Goal: Information Seeking & Learning: Learn about a topic

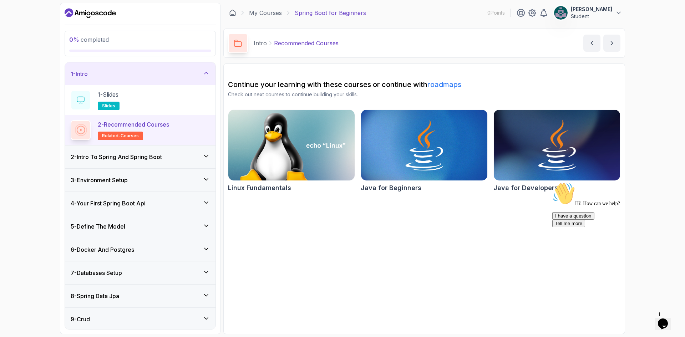
click at [356, 223] on section "Continue your learning with these courses or continue with roadmaps Check out n…" at bounding box center [424, 199] width 402 height 271
click at [205, 154] on icon at bounding box center [206, 156] width 7 height 7
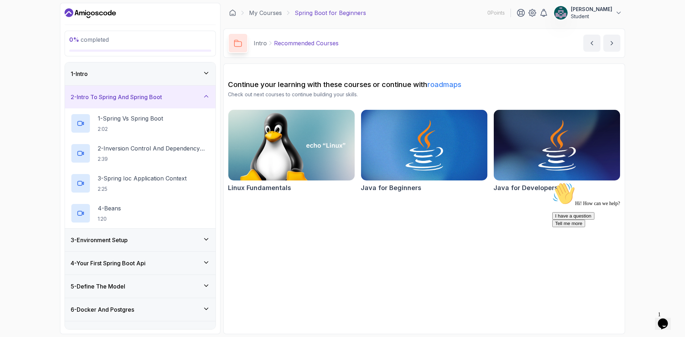
click at [208, 75] on icon at bounding box center [206, 73] width 7 height 7
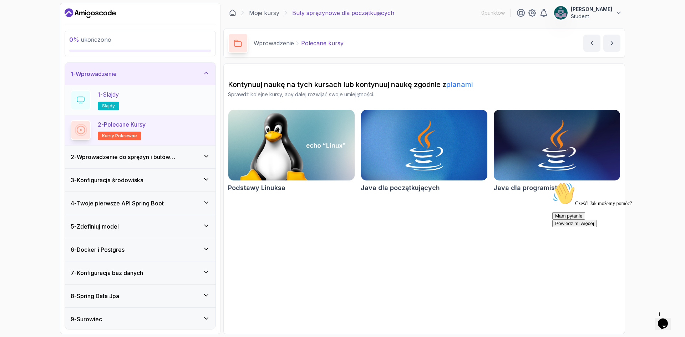
click at [119, 96] on font "Slajdy" at bounding box center [111, 94] width 16 height 7
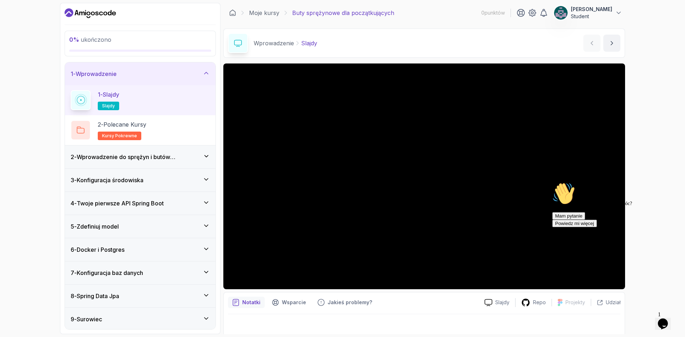
drag, startPoint x: 672, startPoint y: 235, endPoint x: 1221, endPoint y: 415, distance: 577.6
click at [552, 182] on icon "Przykuwający uwagę czat" at bounding box center [552, 182] width 0 height 0
click at [114, 107] on font "slajdy" at bounding box center [108, 105] width 13 height 5
click at [81, 100] on circle at bounding box center [80, 100] width 1 height 1
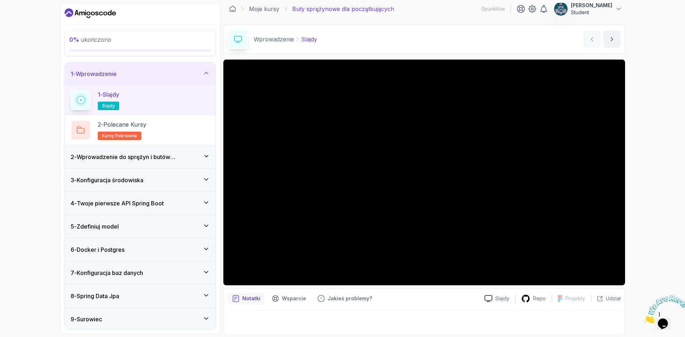
scroll to position [5, 0]
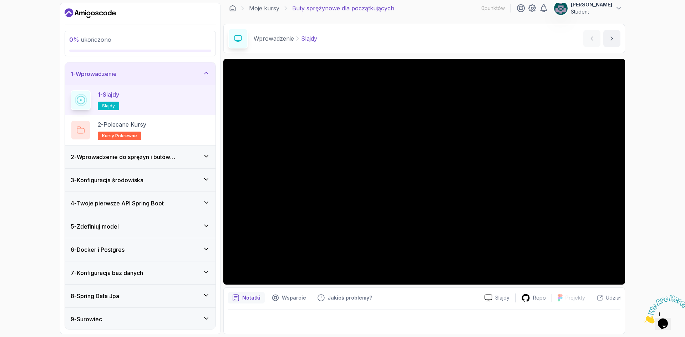
click at [132, 153] on h3 "2 - Wprowadzenie do sprężyn i butów sprężynowych" at bounding box center [137, 157] width 132 height 9
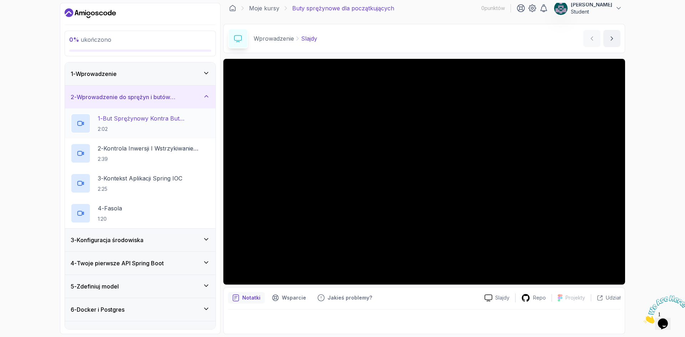
click at [153, 122] on font "But sprężynowy kontra but sprężynowy" at bounding box center [141, 123] width 87 height 16
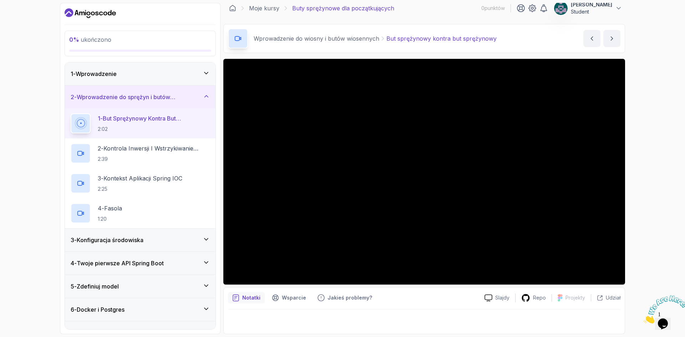
click at [652, 234] on div "0 % ukończono 1 - Wprowadzenie 2 - Wprowadzenie do sprężyn i butów sprężynowych…" at bounding box center [342, 168] width 685 height 337
